Goal: Task Accomplishment & Management: Complete application form

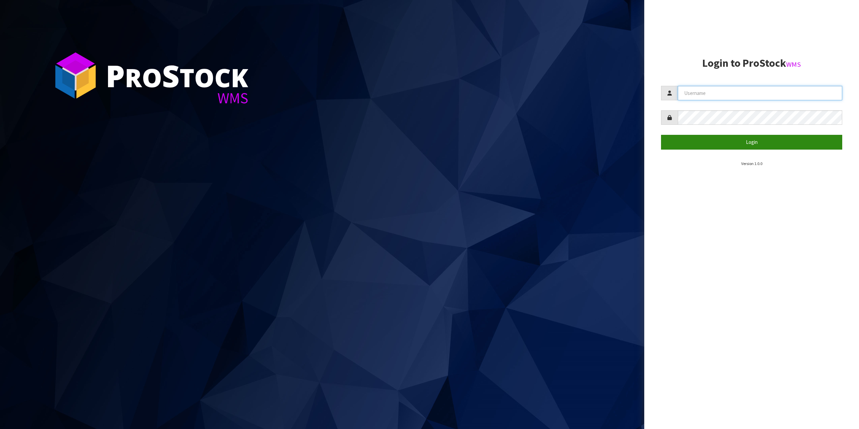
type input "info@vetexpress.co.nz"
click at [717, 142] on button "Login" at bounding box center [751, 142] width 181 height 14
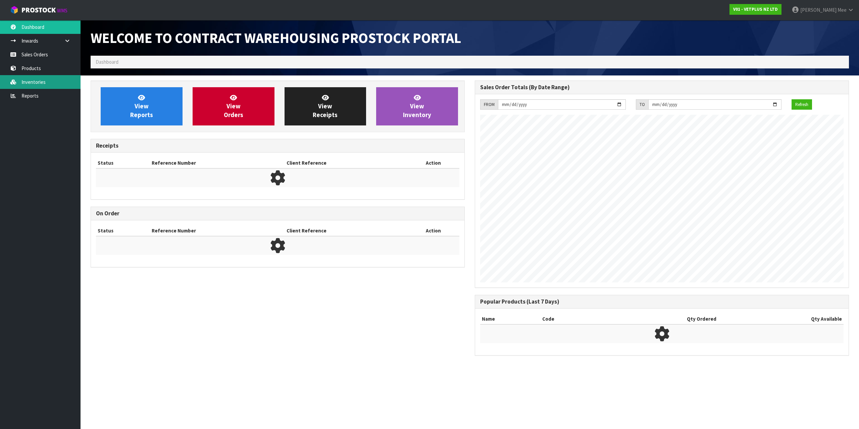
scroll to position [372, 381]
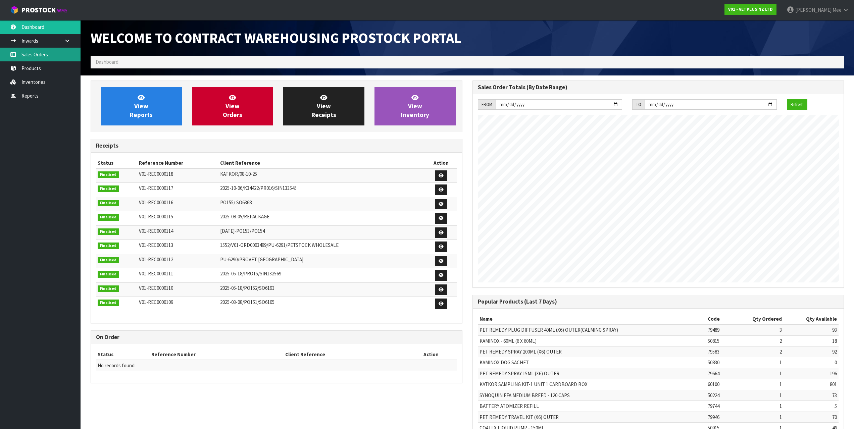
click at [39, 55] on link "Sales Orders" at bounding box center [40, 55] width 80 height 14
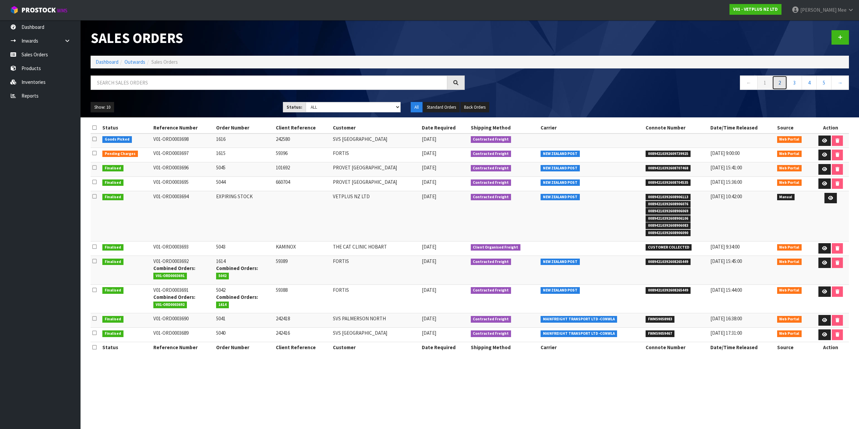
click at [781, 82] on link "2" at bounding box center [779, 82] width 15 height 14
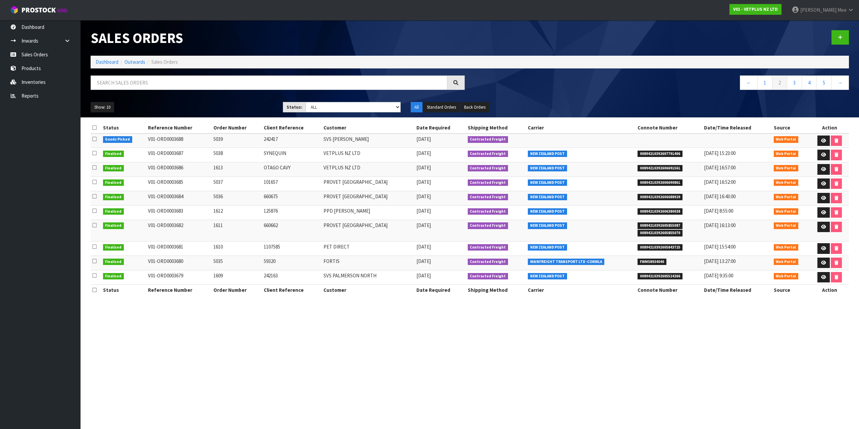
click at [416, 138] on span "[DATE]" at bounding box center [423, 139] width 14 height 6
drag, startPoint x: 201, startPoint y: 140, endPoint x: 433, endPoint y: 140, distance: 232.4
click at [433, 140] on tr "Goods Picked V01-ORD0003688 5039 242417 SVS HAMILTON 07/10/2025 Contracted Frei…" at bounding box center [470, 140] width 758 height 14
click at [30, 60] on link "Sales Orders" at bounding box center [40, 55] width 80 height 14
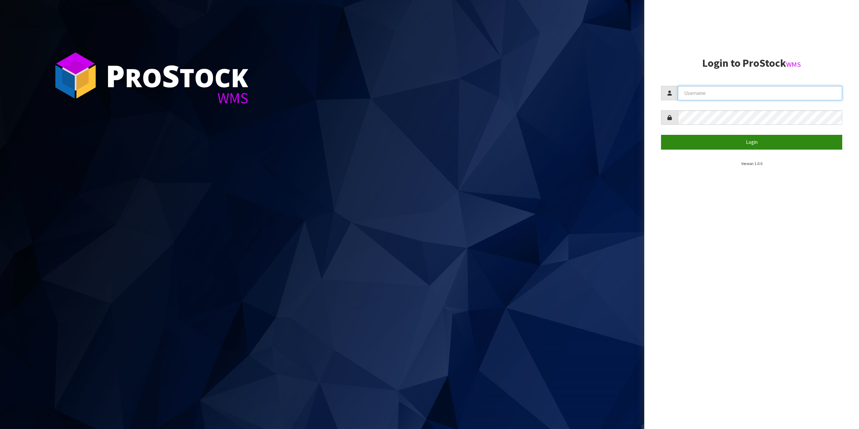
type input "[EMAIL_ADDRESS][DOMAIN_NAME]"
click at [757, 147] on button "Login" at bounding box center [751, 142] width 181 height 14
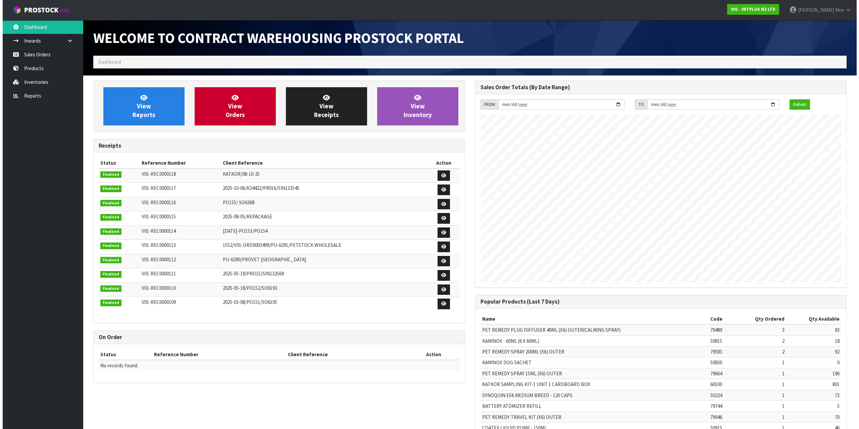
scroll to position [372, 381]
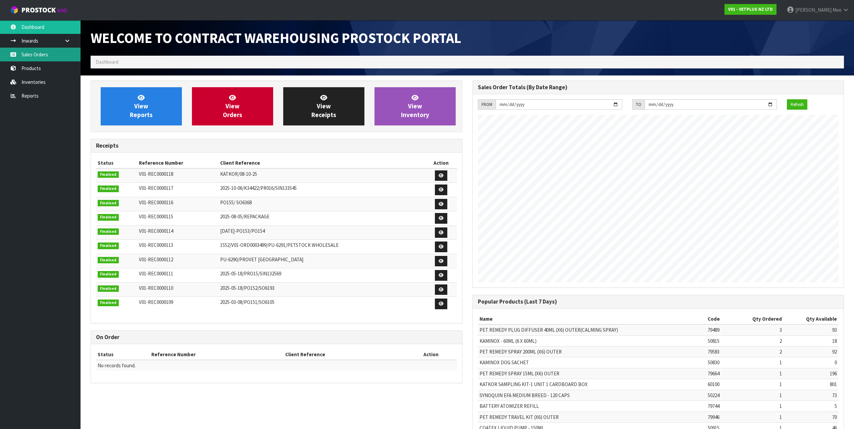
click at [44, 58] on link "Sales Orders" at bounding box center [40, 55] width 80 height 14
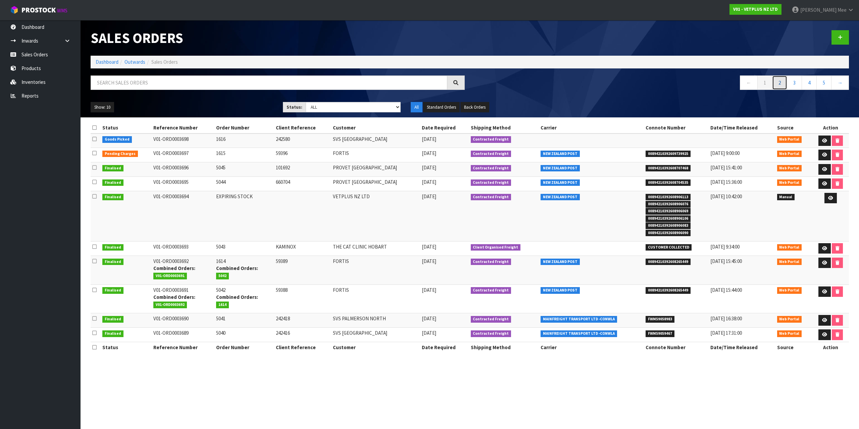
click at [781, 84] on link "2" at bounding box center [779, 82] width 15 height 14
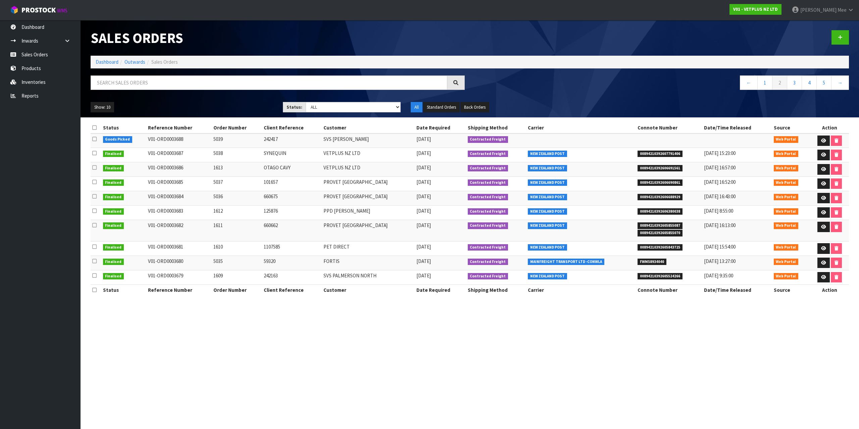
click at [837, 328] on section "Sales Orders Dashboard Outwards Sales Orders ← 1 2 3 4 5 → Show: 10 5 10 25 50 …" at bounding box center [429, 214] width 859 height 429
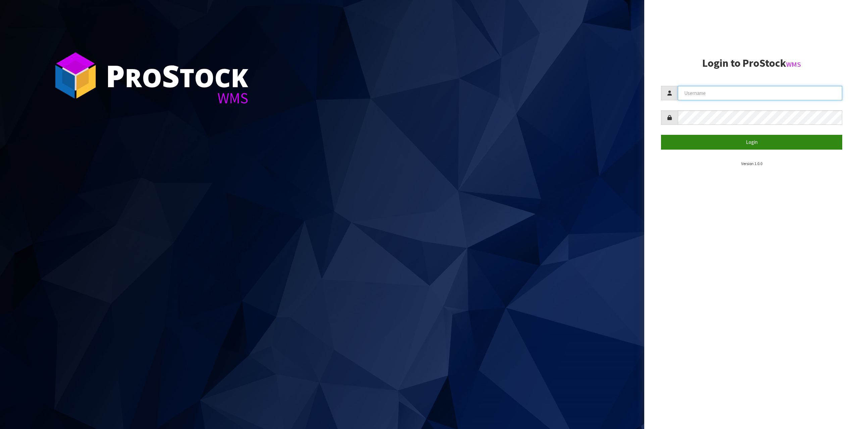
type input "[EMAIL_ADDRESS][DOMAIN_NAME]"
click at [712, 143] on button "Login" at bounding box center [751, 142] width 181 height 14
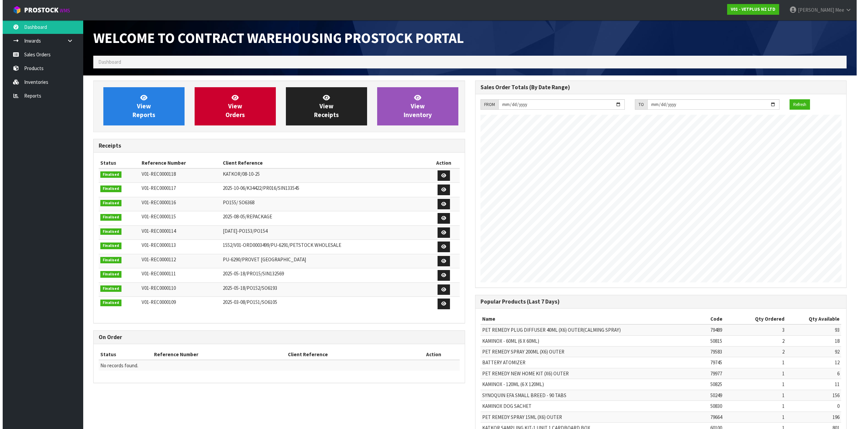
scroll to position [372, 381]
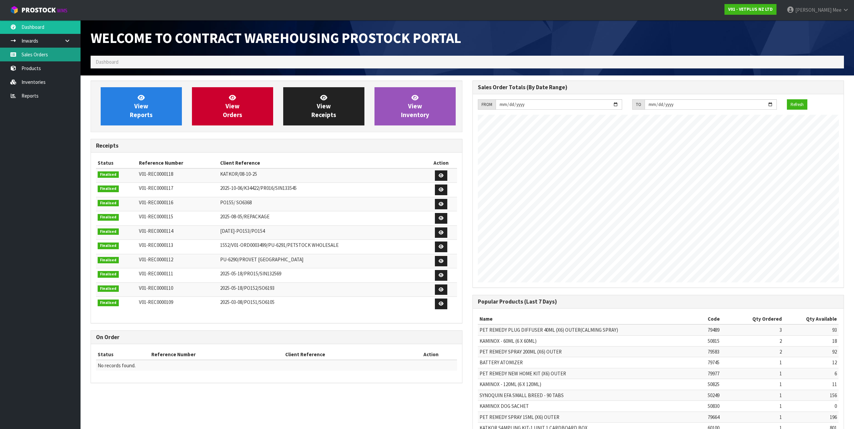
click at [50, 51] on link "Sales Orders" at bounding box center [40, 55] width 80 height 14
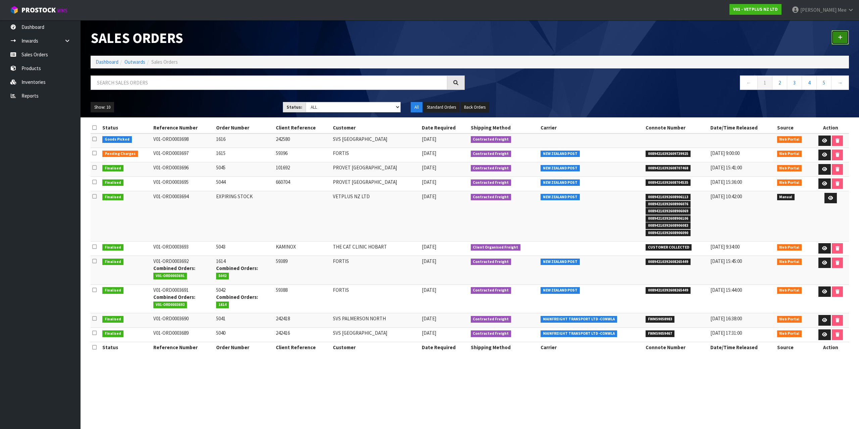
click at [839, 35] on icon at bounding box center [839, 37] width 5 height 5
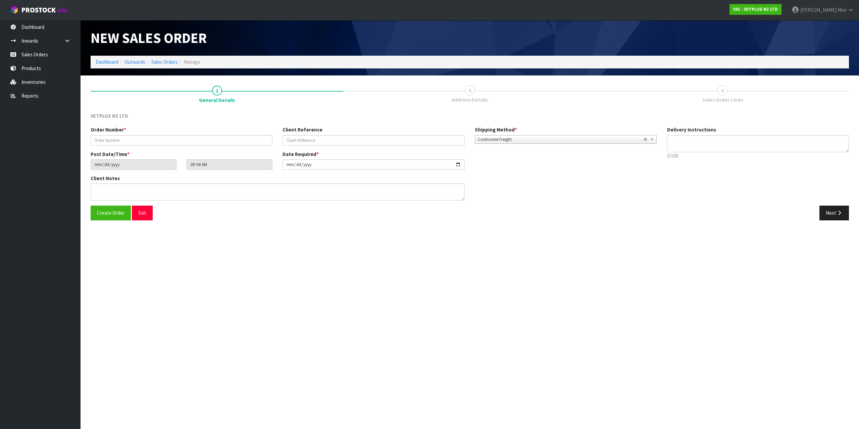
click at [162, 134] on div "Order Number *" at bounding box center [182, 135] width 192 height 19
drag, startPoint x: 168, startPoint y: 141, endPoint x: 203, endPoint y: 145, distance: 35.4
click at [168, 141] on input "text" at bounding box center [182, 140] width 182 height 10
type input "5046"
type input "59434"
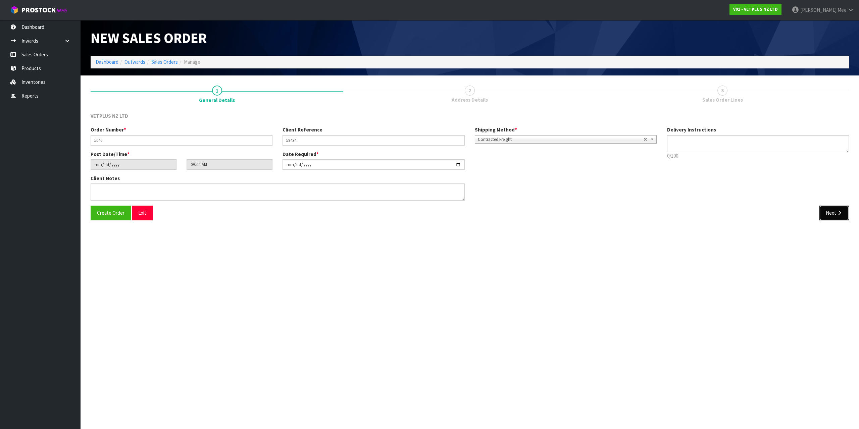
click at [828, 208] on button "Next" at bounding box center [834, 213] width 30 height 14
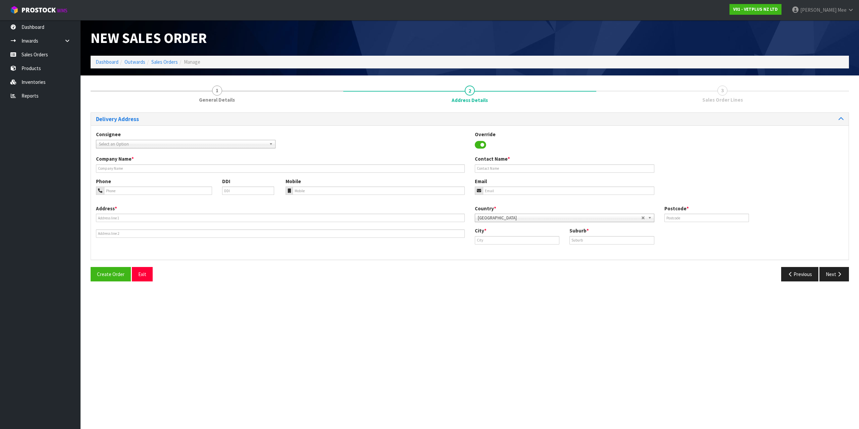
click at [110, 139] on div "Consignee 000001.BAY MECHANICS - BAY MECHANICS 000001A - BRAKE & TRANSMISSION N…" at bounding box center [185, 139] width 189 height 17
click at [113, 142] on span "Select an Option" at bounding box center [182, 144] width 167 height 8
type input "fortis"
click at [177, 172] on li "[PERSON_NAME] - FORTIS" at bounding box center [186, 171] width 176 height 8
type input "FORTIS"
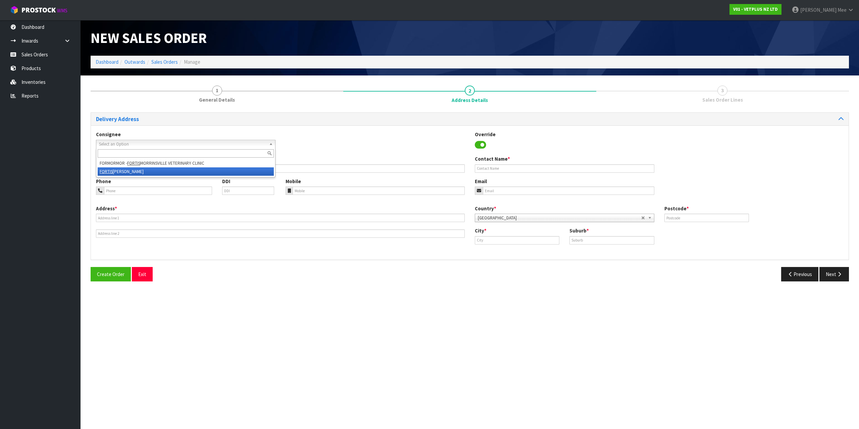
type input "[STREET_ADDRESS]"
type input "7910"
type input "TIMARU"
type input "WASHDYKE"
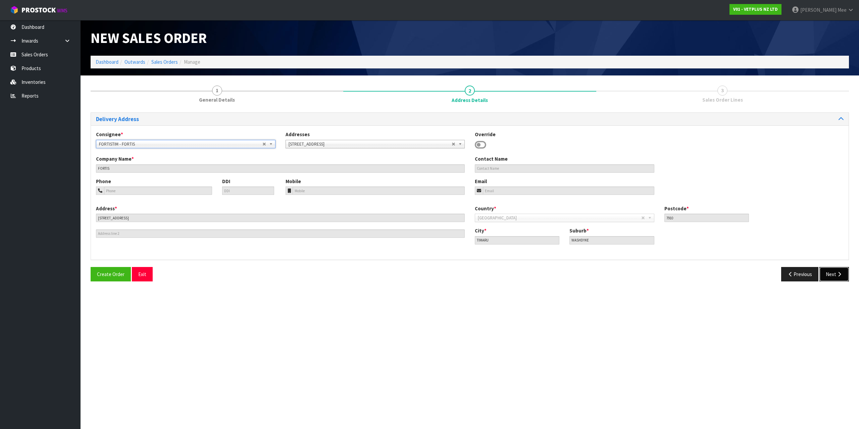
click at [833, 269] on button "Next" at bounding box center [834, 274] width 30 height 14
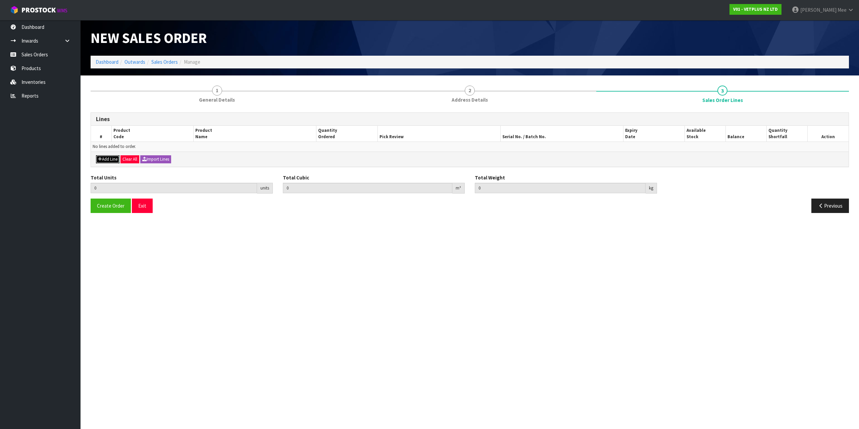
click at [110, 159] on button "Add Line" at bounding box center [107, 159] width 23 height 8
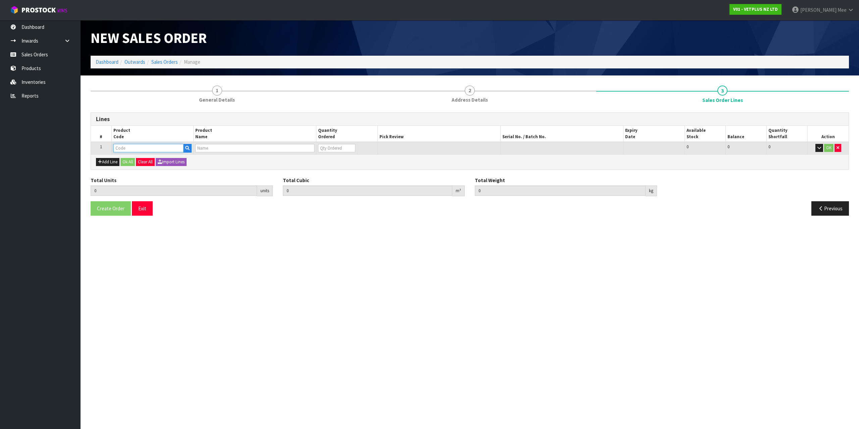
click at [124, 148] on input "text" at bounding box center [148, 148] width 70 height 8
type input "40500"
type input "0.000000"
type input "0.000"
type input "SYNEQUIN HORSE 1000G"
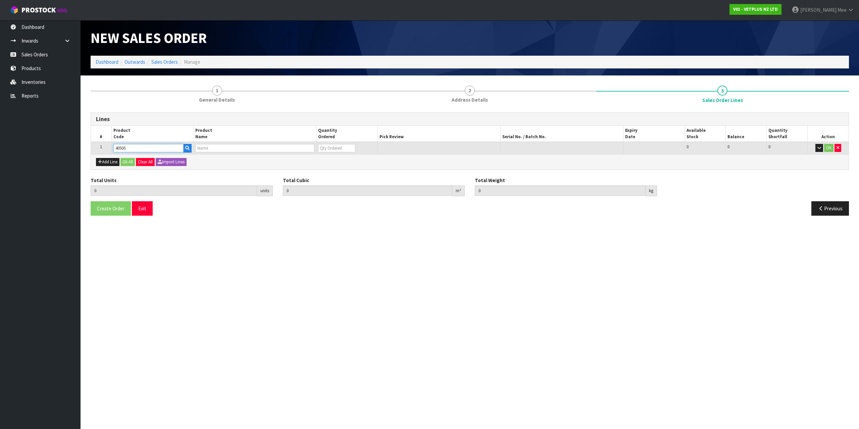
type input "0"
type input "40500"
drag, startPoint x: 330, startPoint y: 145, endPoint x: 311, endPoint y: 145, distance: 18.8
click at [316, 145] on td "0" at bounding box center [332, 148] width 40 height 12
type input "4"
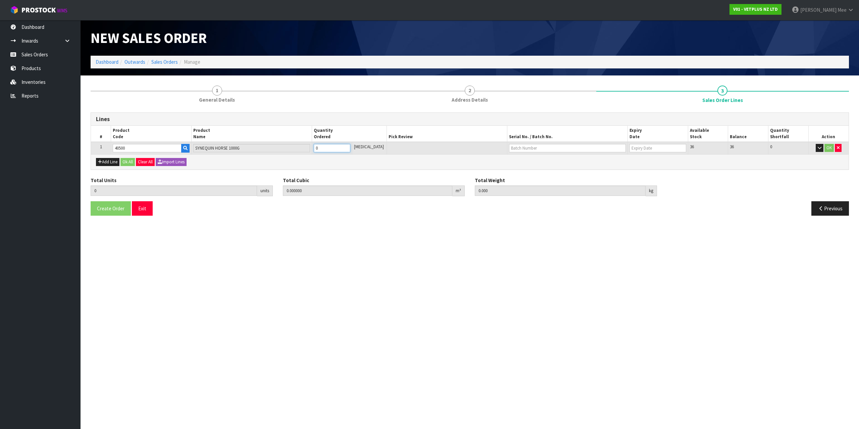
type input "0.00432"
type input "4.52"
type input "4"
click at [104, 163] on button "Add Line" at bounding box center [107, 162] width 23 height 8
type input "0"
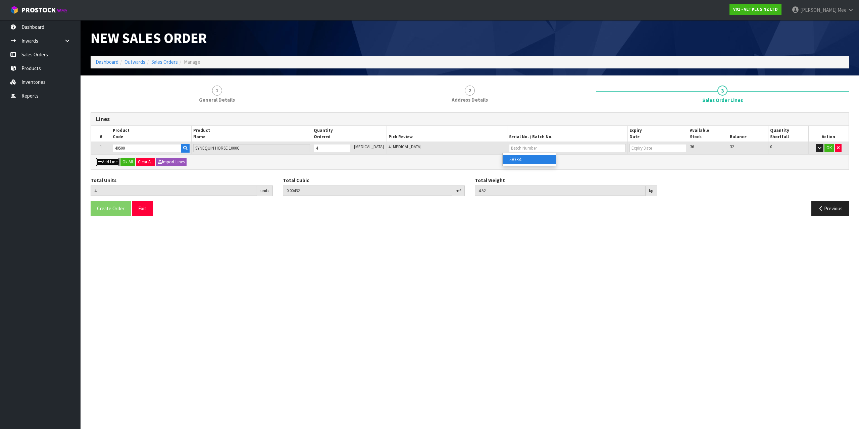
type input "0"
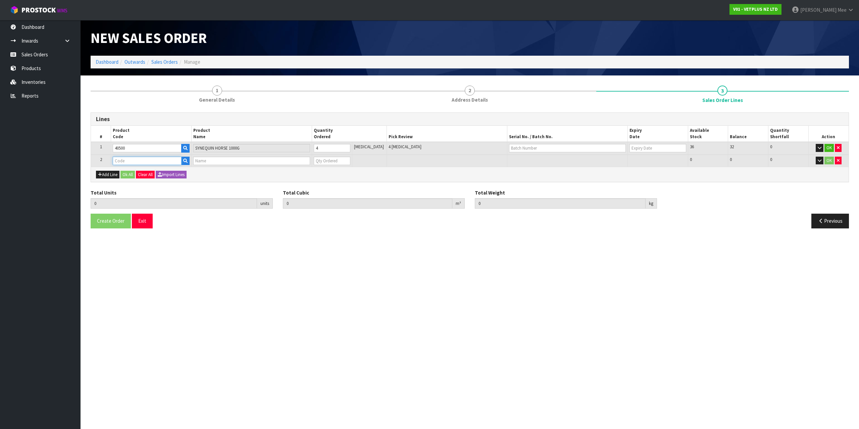
click at [120, 159] on input "text" at bounding box center [147, 161] width 68 height 8
type input "50690"
type input "4"
type input "0.00432"
type input "4.52"
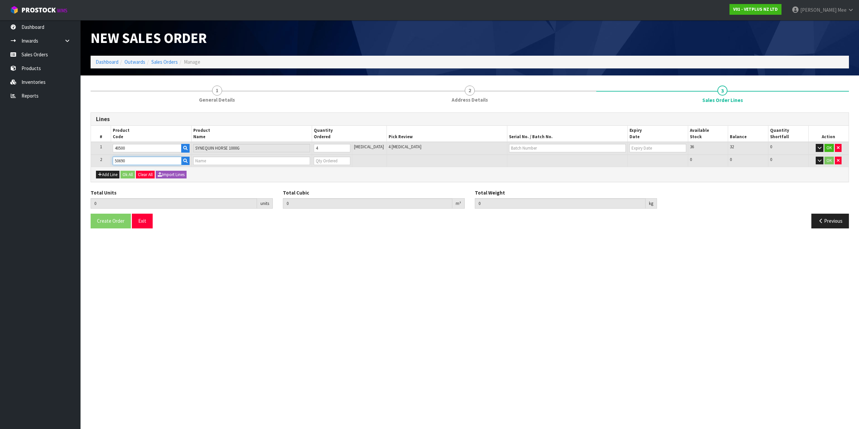
type input "[MEDICAL_DATA]"
type input "0"
type input "50690"
click at [311, 162] on tr "2 50690 [MEDICAL_DATA] 0 [MEDICAL_DATA] 98 98 0 OK" at bounding box center [469, 161] width 757 height 12
type input "5"
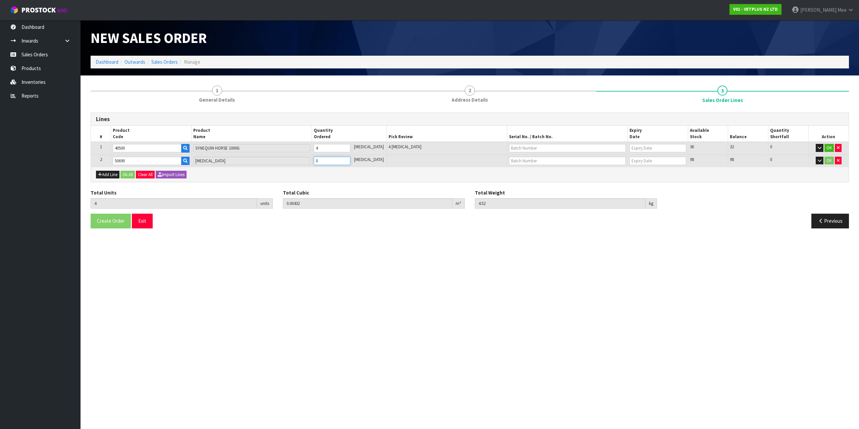
type input "0.0046"
type input "4.573"
type input "1"
type input "22"
type input "0.00936"
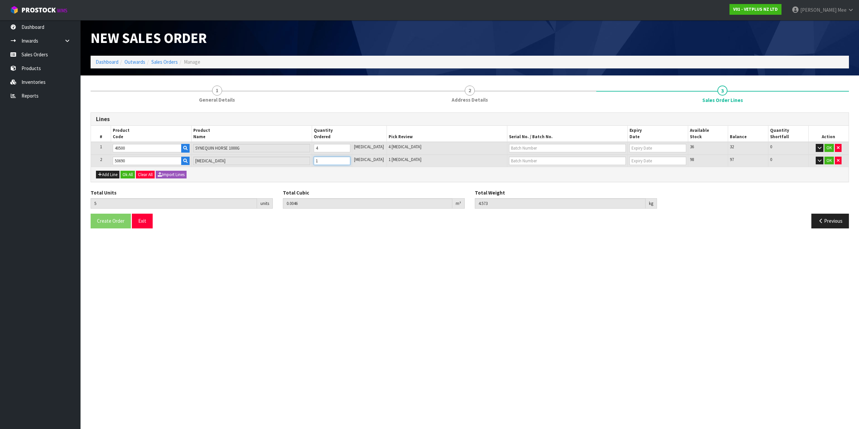
type input "5.474"
type input "18"
click at [104, 171] on button "Add Line" at bounding box center [107, 175] width 23 height 8
type input "0"
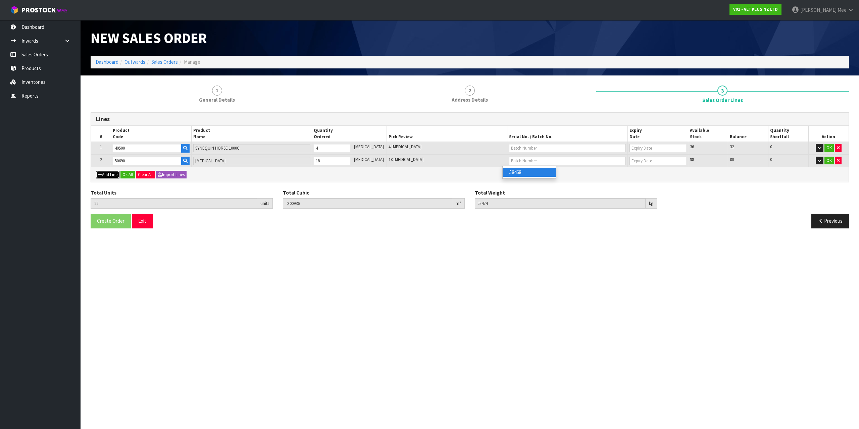
type input "0"
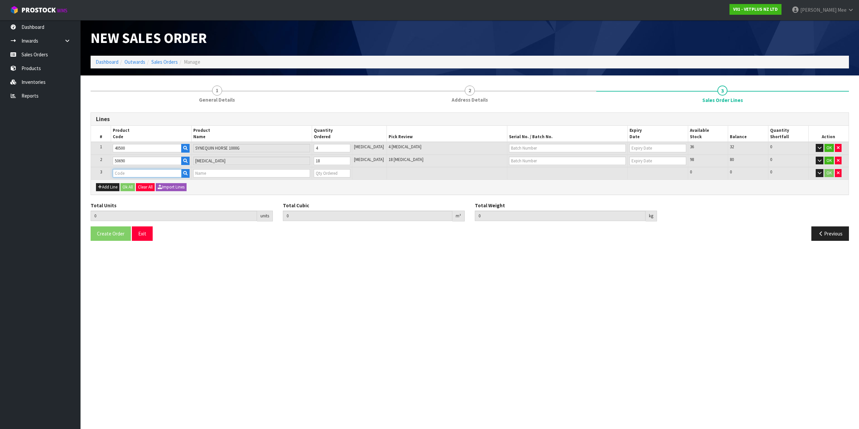
click at [115, 171] on input "text" at bounding box center [147, 173] width 68 height 8
click at [172, 170] on input "50825" at bounding box center [147, 173] width 68 height 8
type input "50825"
click at [208, 173] on input "text" at bounding box center [251, 173] width 117 height 8
click at [125, 171] on input "text" at bounding box center [147, 173] width 68 height 8
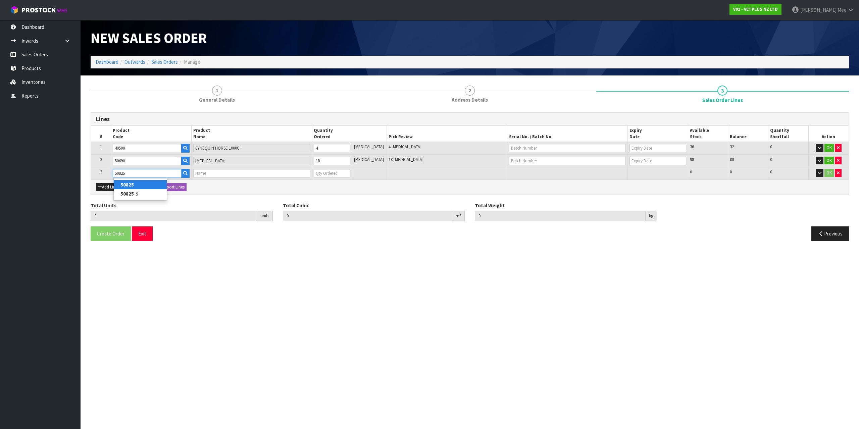
type input "50825"
drag, startPoint x: 131, startPoint y: 185, endPoint x: 137, endPoint y: 183, distance: 5.9
click at [131, 185] on strong "50825" at bounding box center [126, 184] width 13 height 6
type input "50825"
type input "22"
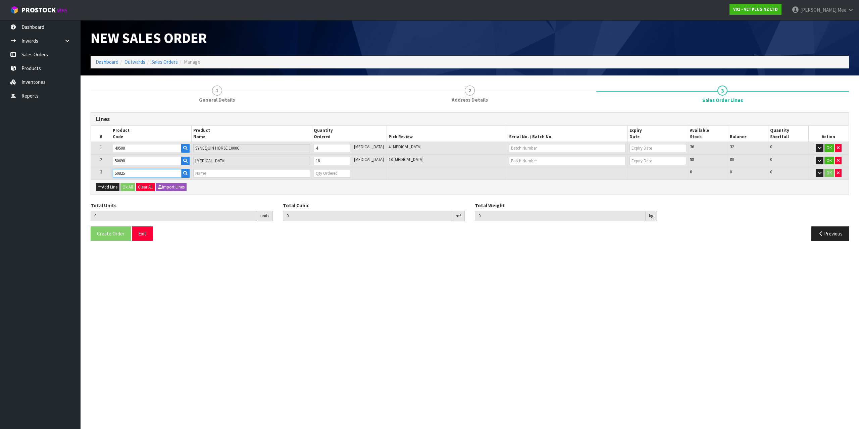
type input "0.00936"
type input "5.474"
type input "KAMINOX - 120ML (6 X 120ML)"
type input "0"
type input "23"
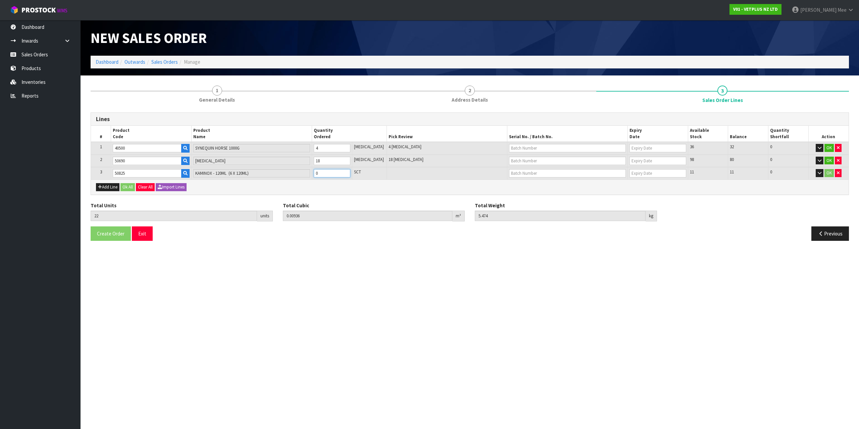
type input "0.01536"
type input "6.574"
type input "1"
click at [350, 172] on input "1" at bounding box center [332, 173] width 37 height 8
click at [105, 188] on button "Add Line" at bounding box center [107, 187] width 23 height 8
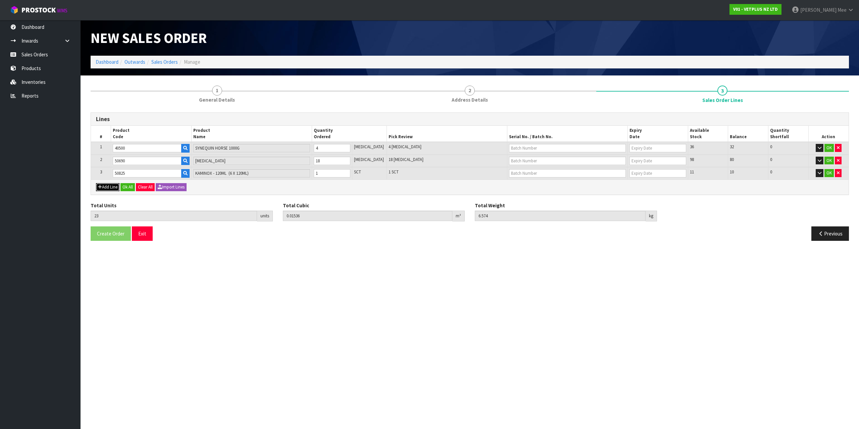
type input "0"
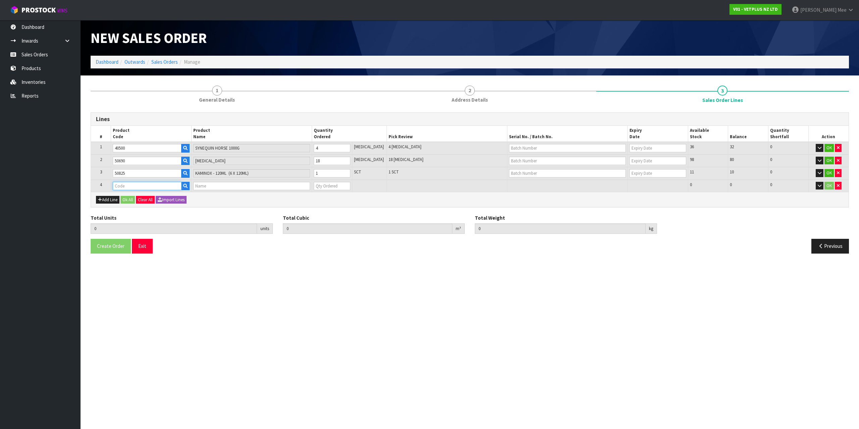
click at [135, 185] on input "text" at bounding box center [147, 186] width 68 height 8
type input "50927"
type input "23"
type input "0.01536"
type input "6.574"
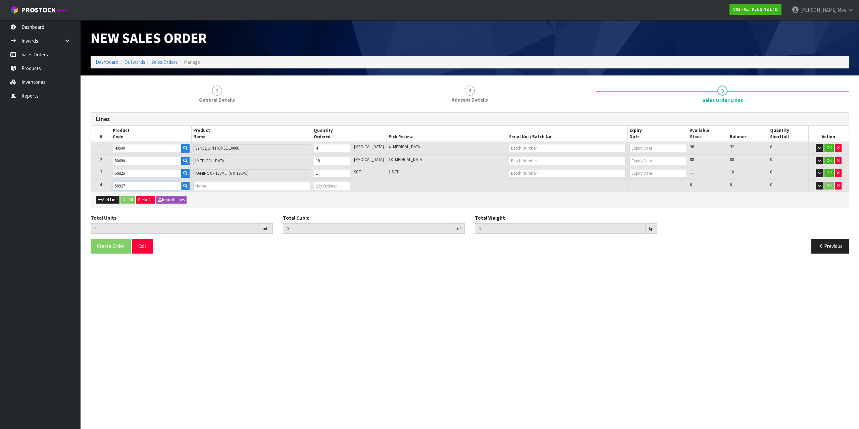
type input "COATEX ALOE & OATMEAL SHAMPOO 250ML"
type input "0"
type input "50927"
drag, startPoint x: 323, startPoint y: 184, endPoint x: 315, endPoint y: 184, distance: 7.7
click at [316, 184] on td "0" at bounding box center [332, 186] width 40 height 12
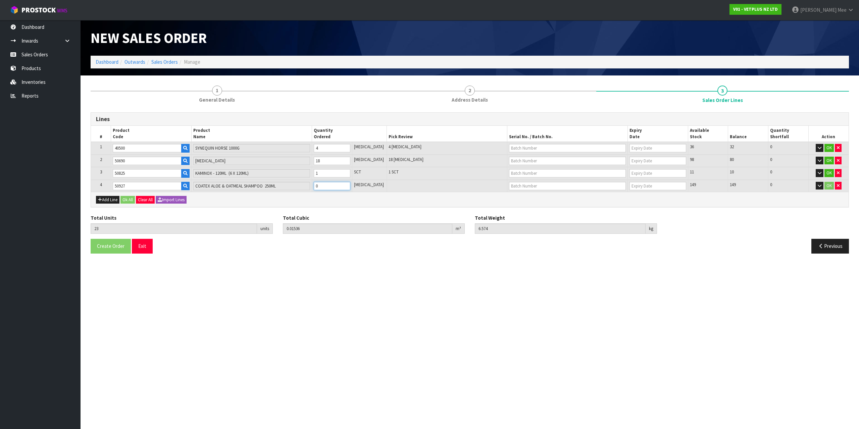
type input "24"
type input "0.01556"
type input "6.854"
type input "1"
type input "35"
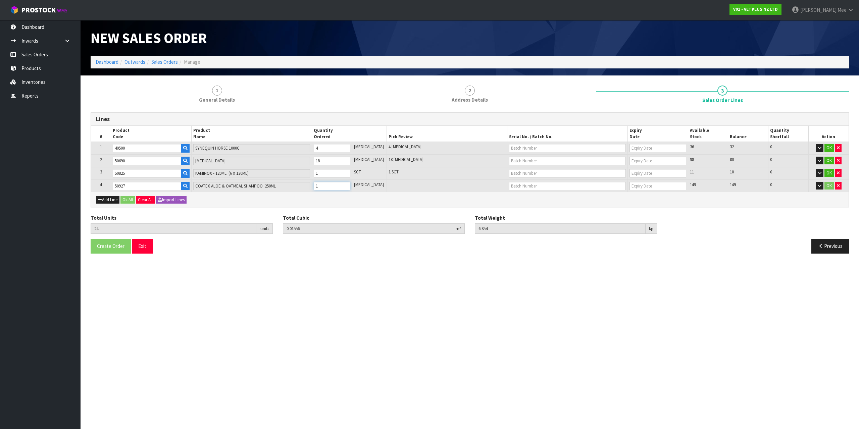
type input "0.02364"
type input "10.274"
type input "12"
click at [128, 202] on button "Ok All" at bounding box center [127, 200] width 14 height 8
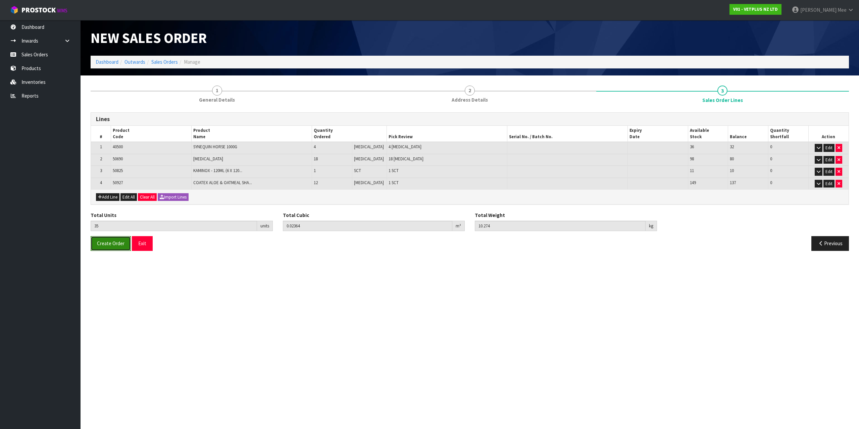
click at [109, 242] on span "Create Order" at bounding box center [111, 243] width 28 height 6
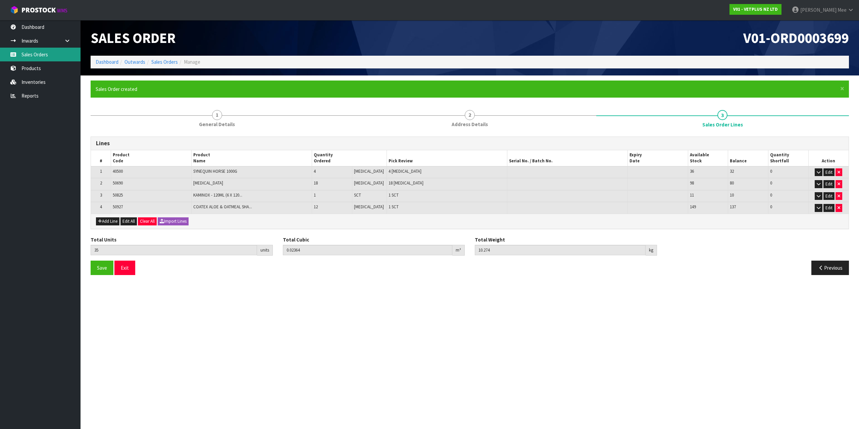
click at [39, 54] on link "Sales Orders" at bounding box center [40, 55] width 80 height 14
